Goal: Information Seeking & Learning: Learn about a topic

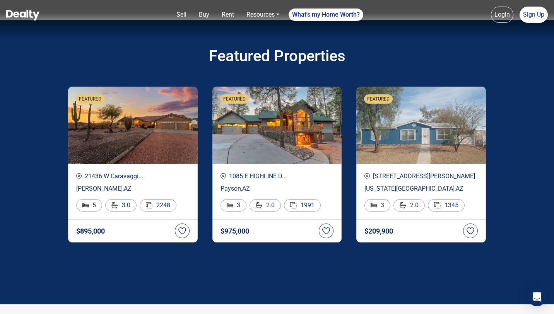
scroll to position [1328, 0]
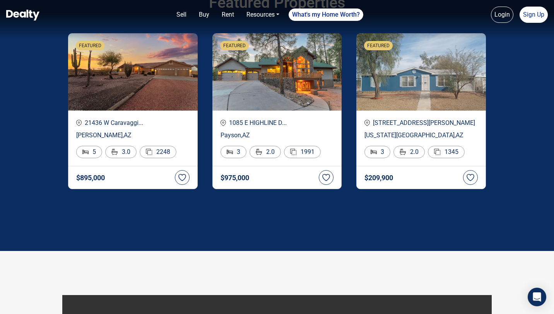
click at [165, 115] on div "21436 W Caravaggi... Wittmann , AZ 5 3.0 2248" at bounding box center [132, 138] width 129 height 55
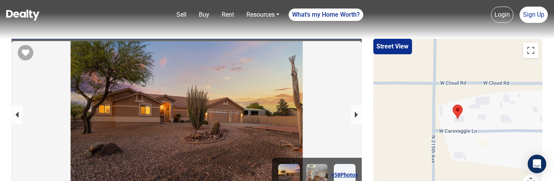
click at [36, 10] on img at bounding box center [22, 15] width 33 height 11
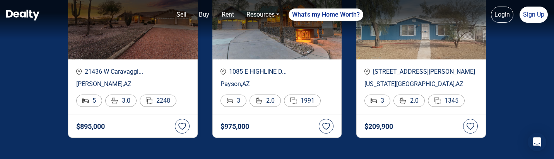
scroll to position [1273, 0]
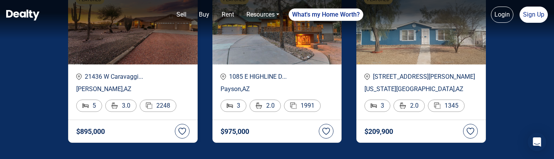
click at [170, 81] on p "21436 W Caravaggi..." at bounding box center [132, 76] width 113 height 9
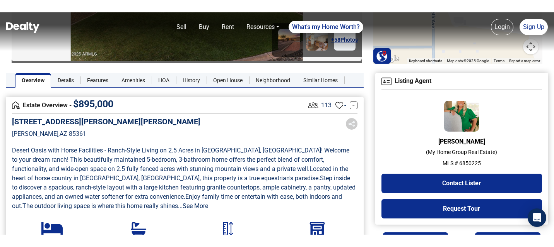
scroll to position [143, 0]
